Goal: Task Accomplishment & Management: Complete application form

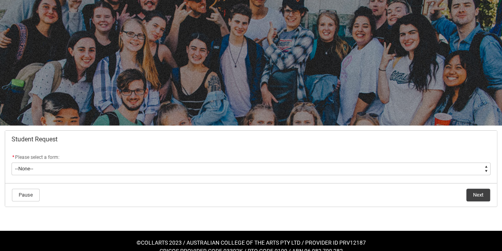
scroll to position [44, 0]
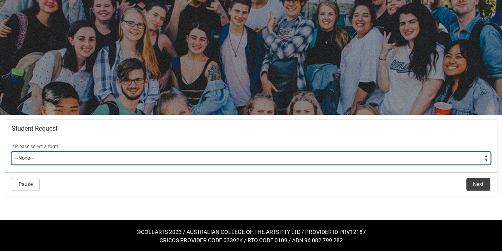
click at [117, 160] on select "--None-- Academic Transcript Application to Appeal Assignment Extension Change …" at bounding box center [251, 158] width 479 height 13
type lightning-select "Enrolment_Variation_Choice"
click at [12, 152] on select "--None-- Academic Transcript Application to Appeal Assignment Extension Change …" at bounding box center [251, 158] width 479 height 13
select select "Enrolment_Variation_Choice"
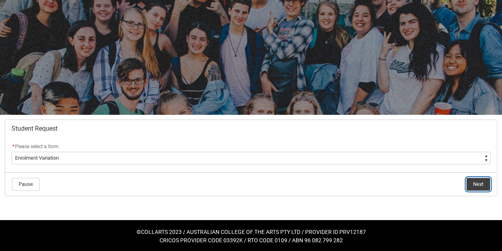
click at [472, 181] on button "Next" at bounding box center [478, 184] width 24 height 13
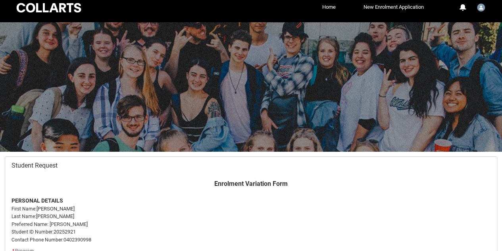
scroll to position [84, 0]
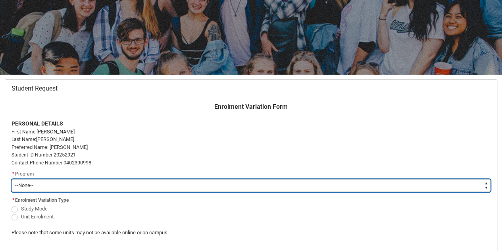
click at [483, 185] on select "--None-- Bachelor of Arts (Interior Design)" at bounding box center [251, 185] width 479 height 13
type lightning-select "recordPicklist_ProgramEnrollment.a0jOZ0000049mxZYAQ"
click at [12, 179] on select "--None-- Bachelor of Arts (Interior Design)" at bounding box center [251, 185] width 479 height 13
select select "recordPicklist_ProgramEnrollment.a0jOZ0000049mxZYAQ"
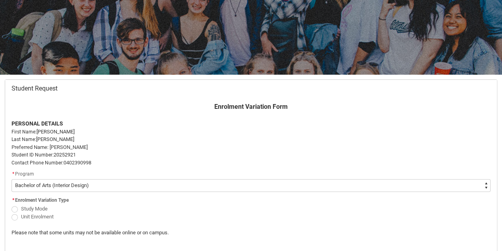
click at [14, 214] on span "Redu_Student_Request flow" at bounding box center [15, 217] width 6 height 6
click at [12, 212] on input "Unit Enrolment" at bounding box center [11, 212] width 0 height 0
radio input "true"
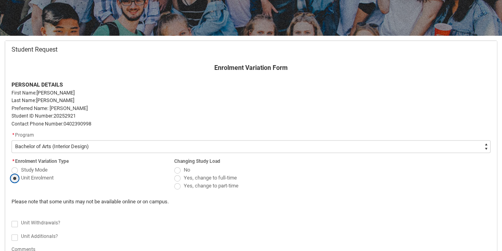
scroll to position [158, 0]
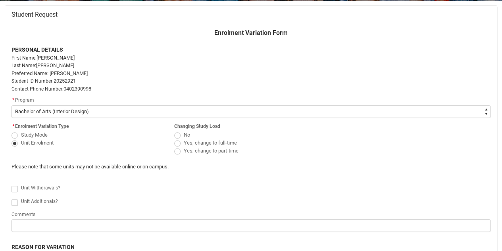
click at [179, 151] on span "Redu_Student_Request flow" at bounding box center [177, 151] width 6 height 6
click at [174, 147] on input "Yes, change to part-time" at bounding box center [174, 146] width 0 height 0
radio input "true"
click at [16, 189] on span "Redu_Student_Request flow" at bounding box center [15, 189] width 6 height 6
click at [12, 184] on input "Redu_Student_Request flow" at bounding box center [11, 184] width 0 height 0
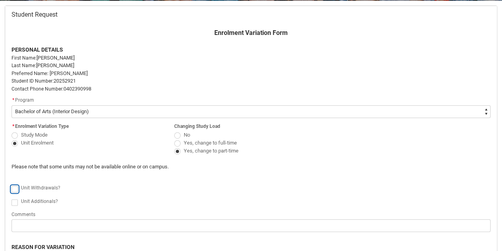
type lightning-input "true"
checkbox input "true"
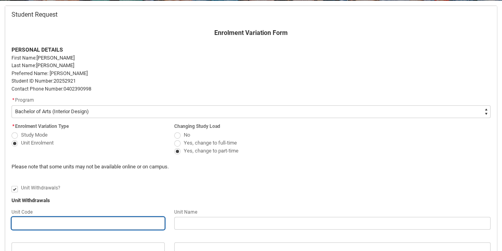
click at [26, 220] on input "Redu_Student_Request flow" at bounding box center [88, 223] width 153 height 13
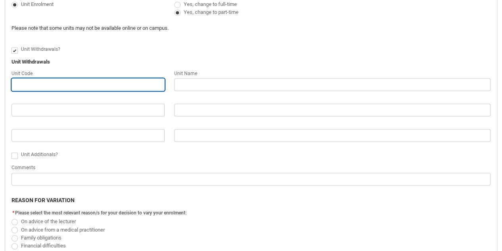
scroll to position [298, 0]
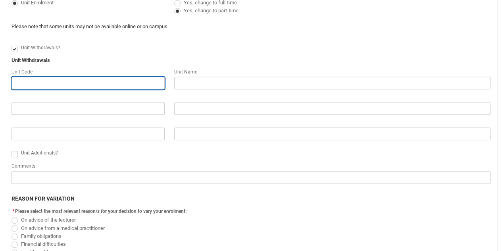
type lightning-primitive-input-simple "I"
type input "I"
type lightning-primitive-input-simple "IN"
type input "IN"
type lightning-primitive-input-simple "IND"
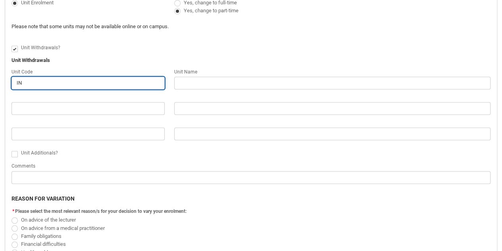
type input "IND"
type lightning-primitive-input-simple "INDD"
type input "INDD"
type lightning-primitive-input-simple "INDDE"
type input "INDDE"
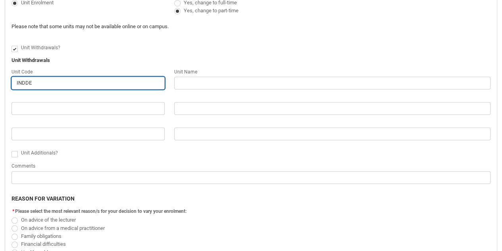
type lightning-primitive-input-simple "INDDED"
type input "INDDED"
type lightning-primitive-input-simple "INDDED1"
type input "INDDED1"
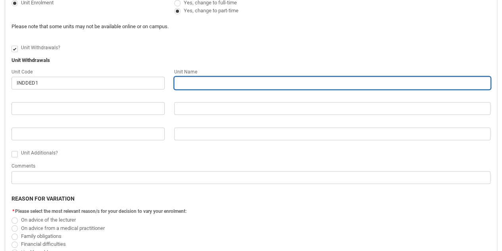
click at [205, 84] on input "Redu_Student_Request flow" at bounding box center [332, 83] width 316 height 13
type lightning-primitive-input-simple "D"
type input "D"
type lightning-primitive-input-simple "De"
type input "De"
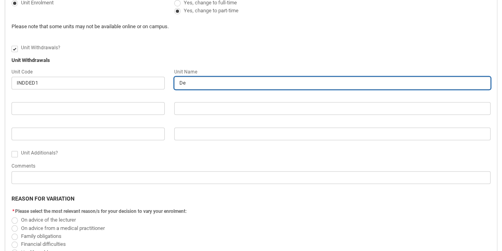
type lightning-primitive-input-simple "Des"
type input "Des"
type lightning-primitive-input-simple "Desi"
type input "Desi"
type lightning-primitive-input-simple "Desig"
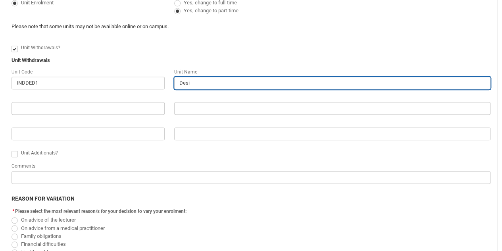
type input "Desig"
type lightning-primitive-input-simple "Design"
type input "Design"
type lightning-primitive-input-simple "Design"
type input "Design"
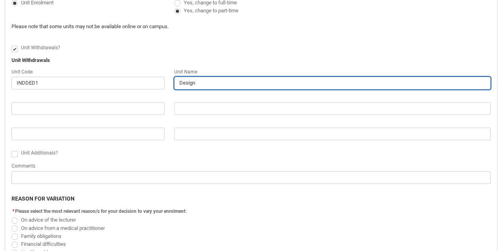
type lightning-primitive-input-simple "Design D"
type input "Design D"
type lightning-primitive-input-simple "Design Dr"
type input "Design Dr"
type lightning-primitive-input-simple "Design Dra"
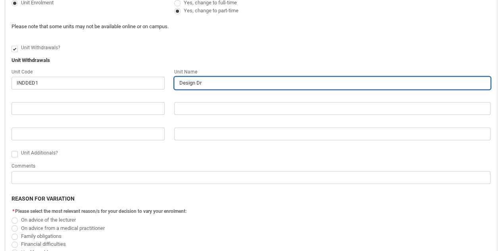
type input "Design Dra"
type lightning-primitive-input-simple "Design Draw"
type input "Design Draw"
type lightning-primitive-input-simple "Design Drawi"
type input "Design Drawi"
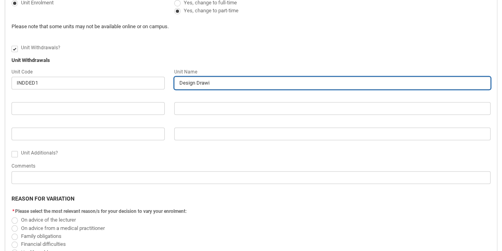
type lightning-primitive-input-simple "Design Drawin"
type input "Design Drawin"
type lightning-primitive-input-simple "Design Drawing"
type input "Design Drawing"
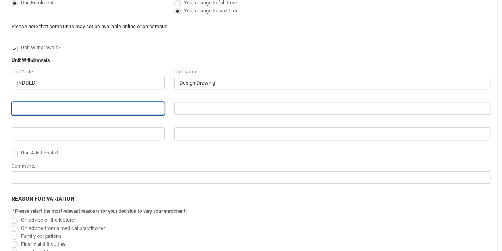
click at [96, 106] on input "Redu_Student_Request flow" at bounding box center [88, 108] width 153 height 13
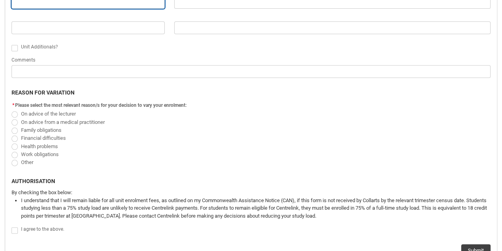
scroll to position [418, 0]
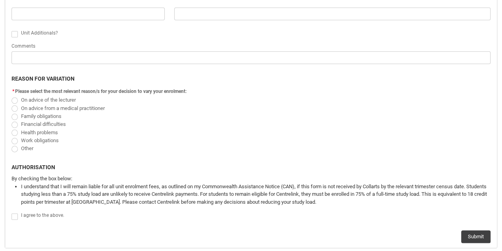
click at [15, 99] on span "Redu_Student_Request flow" at bounding box center [15, 100] width 6 height 6
click at [12, 96] on input "On advice of the lecturer" at bounding box center [11, 95] width 0 height 0
radio input "true"
click at [14, 215] on span "Redu_Student_Request flow" at bounding box center [15, 216] width 6 height 6
click at [12, 212] on input "Redu_Student_Request flow" at bounding box center [11, 211] width 0 height 0
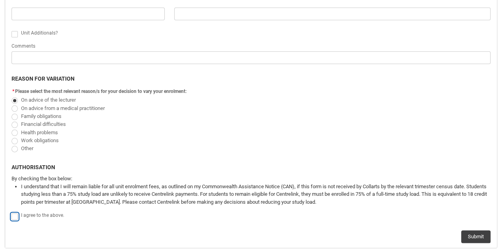
type lightning-input "true"
checkbox input "true"
click at [467, 231] on button "Submit" at bounding box center [475, 236] width 29 height 13
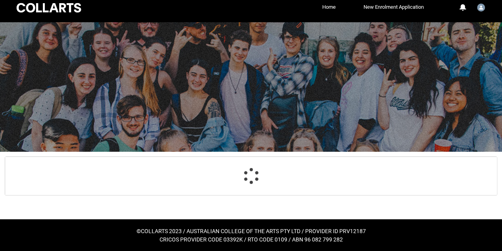
scroll to position [30, 0]
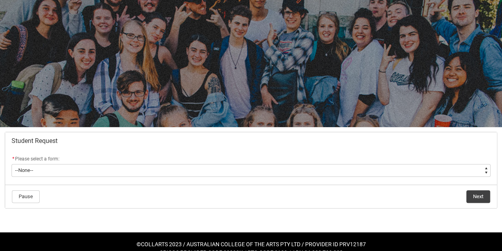
scroll to position [44, 0]
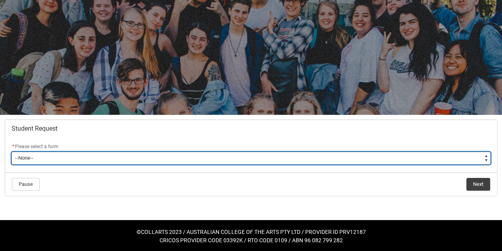
click at [268, 161] on select "--None-- Academic Transcript Application to Appeal Assignment Extension Change …" at bounding box center [251, 158] width 479 height 13
type lightning-select "Enrolment_Variation_Choice"
click at [12, 152] on select "--None-- Academic Transcript Application to Appeal Assignment Extension Change …" at bounding box center [251, 158] width 479 height 13
select select "Enrolment_Variation_Choice"
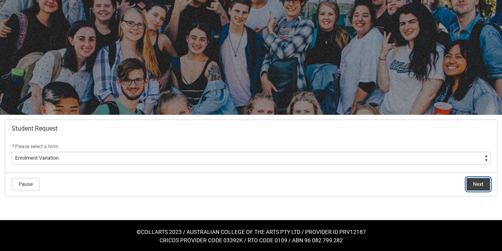
click at [478, 184] on button "Next" at bounding box center [478, 184] width 24 height 13
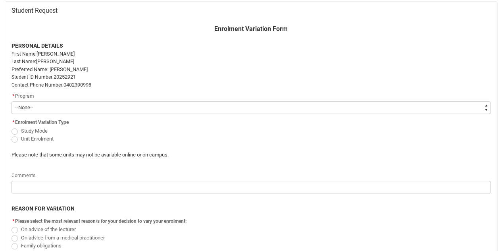
scroll to position [172, 0]
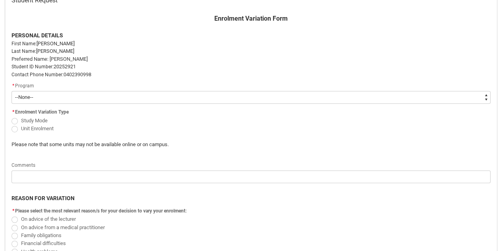
click at [29, 98] on select "--None-- Bachelor of Arts (Interior Design)" at bounding box center [251, 97] width 479 height 13
type lightning-select "recordPicklist_ProgramEnrollment.a0jOZ0000049mxZYAQ"
click at [12, 91] on select "--None-- Bachelor of Arts (Interior Design)" at bounding box center [251, 97] width 479 height 13
select select "recordPicklist_ProgramEnrollment.a0jOZ0000049mxZYAQ"
click at [17, 130] on span "Redu_Student_Request flow" at bounding box center [15, 129] width 6 height 6
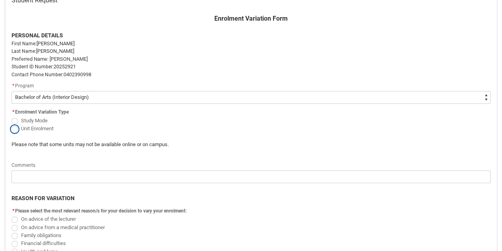
click at [12, 124] on input "Unit Enrolment" at bounding box center [11, 124] width 0 height 0
radio input "true"
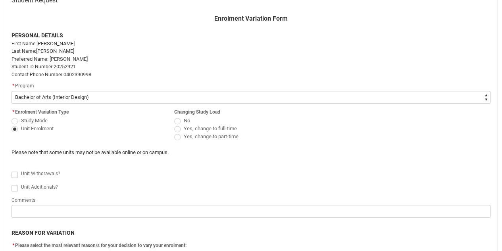
click at [15, 173] on span "Redu_Student_Request flow" at bounding box center [15, 174] width 6 height 6
click at [12, 170] on input "Redu_Student_Request flow" at bounding box center [11, 170] width 0 height 0
type lightning-input "true"
checkbox input "true"
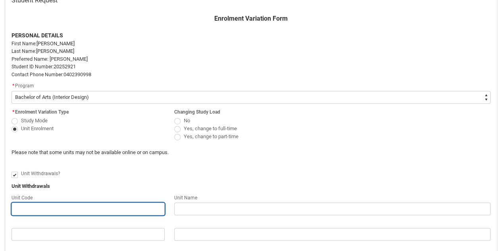
click at [33, 205] on input "Redu_Student_Request flow" at bounding box center [88, 208] width 153 height 13
type lightning-primitive-input-simple "C"
type input "C"
type lightning-primitive-input-simple "CR"
type input "CR"
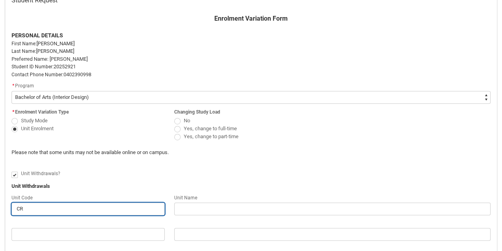
type lightning-primitive-input-simple "CRF"
type input "CRF"
type lightning-primitive-input-simple "CRFC"
type input "CRFC"
type lightning-primitive-input-simple "CRFCR"
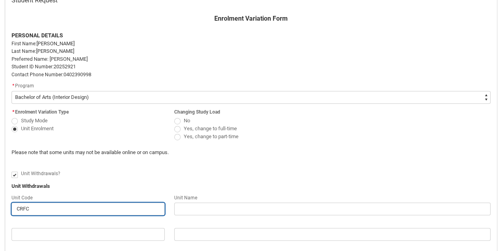
type input "CRFCR"
type lightning-primitive-input-simple "CRFCRF"
type input "CRFCRF"
type lightning-primitive-input-simple "CRFCRFS"
type input "CRFCRFS"
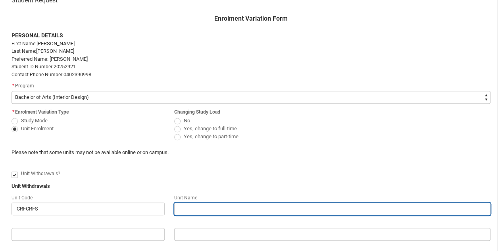
click at [203, 208] on input "Redu_Student_Request flow" at bounding box center [332, 208] width 316 height 13
type lightning-primitive-input-simple "C"
type input "C"
type lightning-primitive-input-simple "Cr"
type input "Cr"
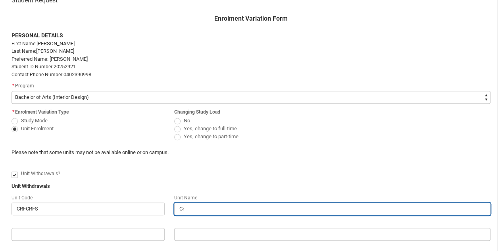
type lightning-primitive-input-simple "Cre"
type input "Cre"
type lightning-primitive-input-simple "Crea"
type input "Crea"
type lightning-primitive-input-simple "Creat"
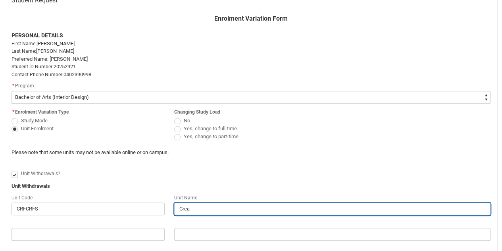
type input "Creat"
type lightning-primitive-input-simple "Creati"
type input "Creati"
type lightning-primitive-input-simple "Creativ"
type input "Creativ"
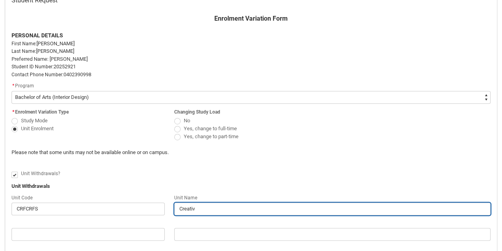
type lightning-primitive-input-simple "Creative"
type input "Creative"
type lightning-primitive-input-simple "Creative"
type input "Creative"
type lightning-primitive-input-simple "Creative f"
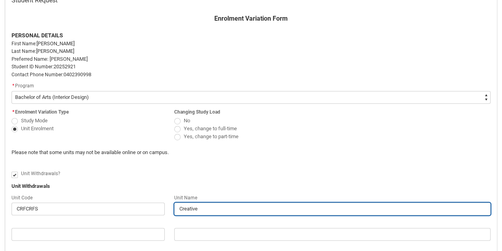
type input "Creative f"
type lightning-primitive-input-simple "Creative fo"
type input "Creative fo"
type lightning-primitive-input-simple "Creative fou"
type input "Creative fou"
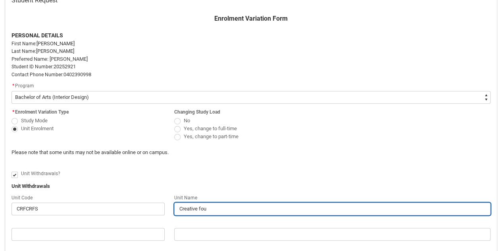
type lightning-primitive-input-simple "Creative foun"
type input "Creative foun"
type lightning-primitive-input-simple "Creative found"
type input "Creative found"
type lightning-primitive-input-simple "Creative founda"
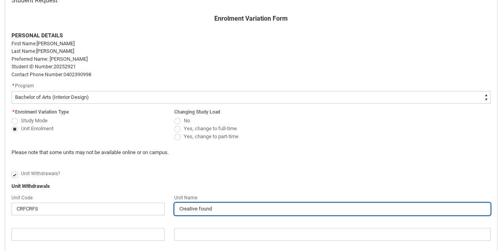
type input "Creative founda"
type lightning-primitive-input-simple "Creative foundat"
type input "Creative foundat"
type lightning-primitive-input-simple "Creative foundati"
type input "Creative foundati"
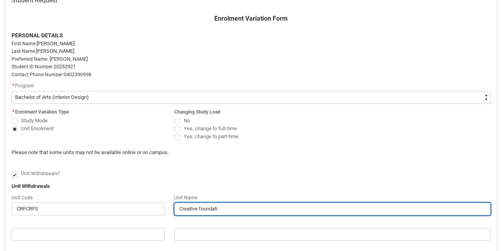
type lightning-primitive-input-simple "Creative foundatio"
type input "Creative foundatio"
type lightning-primitive-input-simple "Creative foundation"
type input "Creative foundation"
type lightning-primitive-input-simple "Creative foundations"
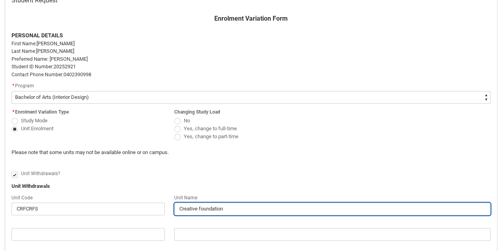
type input "Creative foundations"
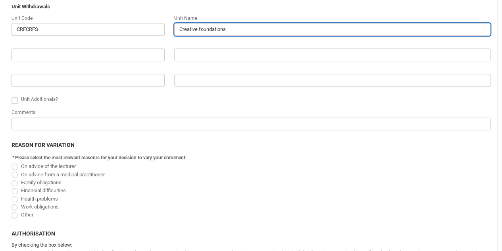
scroll to position [353, 0]
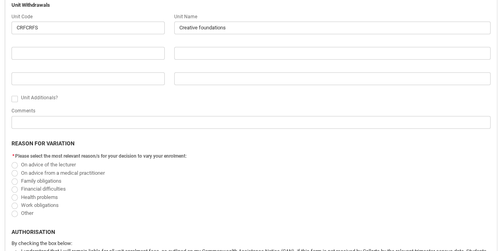
click at [14, 166] on span "Redu_Student_Request flow" at bounding box center [15, 165] width 6 height 6
click at [12, 160] on input "On advice of the lecturer" at bounding box center [11, 160] width 0 height 0
radio input "true"
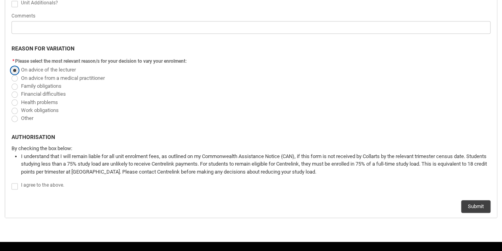
scroll to position [451, 0]
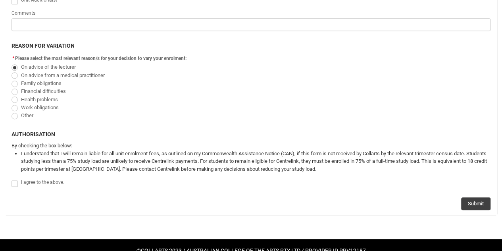
click at [15, 180] on span "Redu_Student_Request flow" at bounding box center [15, 183] width 6 height 6
click at [12, 179] on input "Redu_Student_Request flow" at bounding box center [11, 178] width 0 height 0
type lightning-input "true"
checkbox input "true"
click at [470, 201] on button "Submit" at bounding box center [475, 203] width 29 height 13
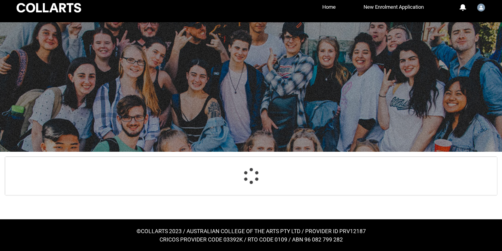
scroll to position [30, 0]
